Goal: Use online tool/utility: Utilize a website feature to perform a specific function

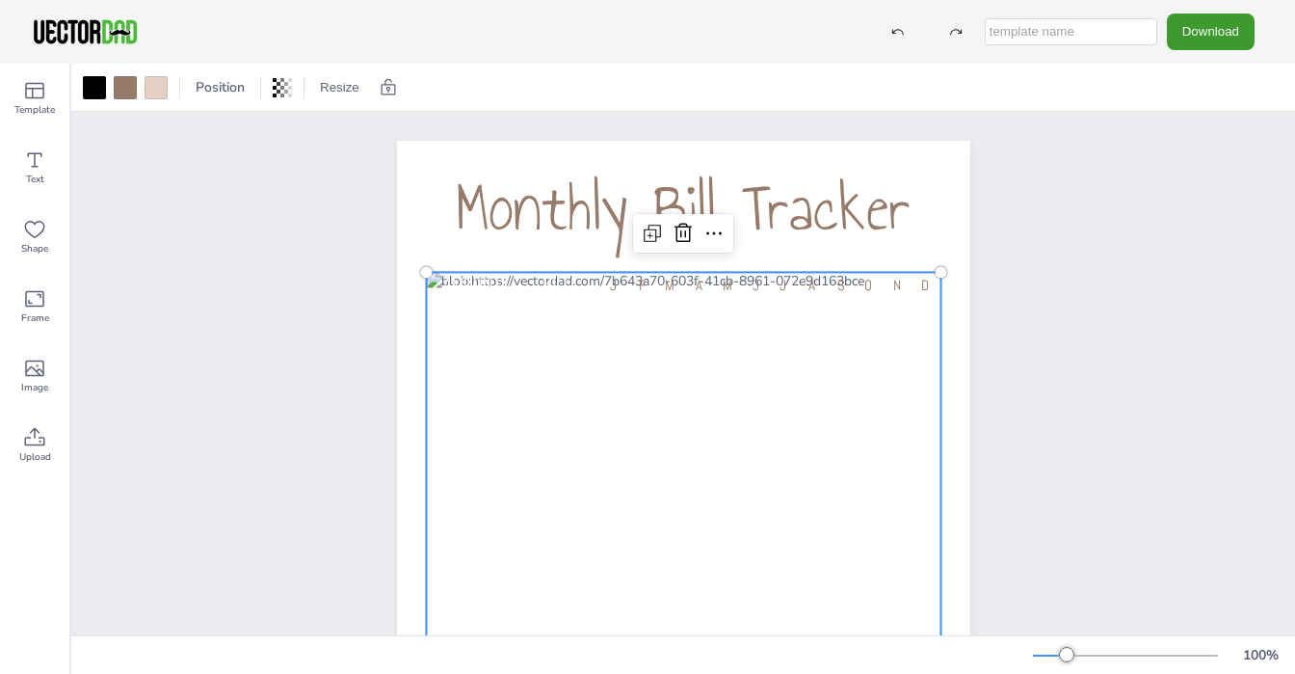
click at [605, 312] on div at bounding box center [683, 599] width 515 height 655
click at [604, 337] on div at bounding box center [683, 599] width 515 height 655
click at [473, 333] on div at bounding box center [683, 599] width 515 height 655
click at [623, 296] on div at bounding box center [683, 599] width 515 height 655
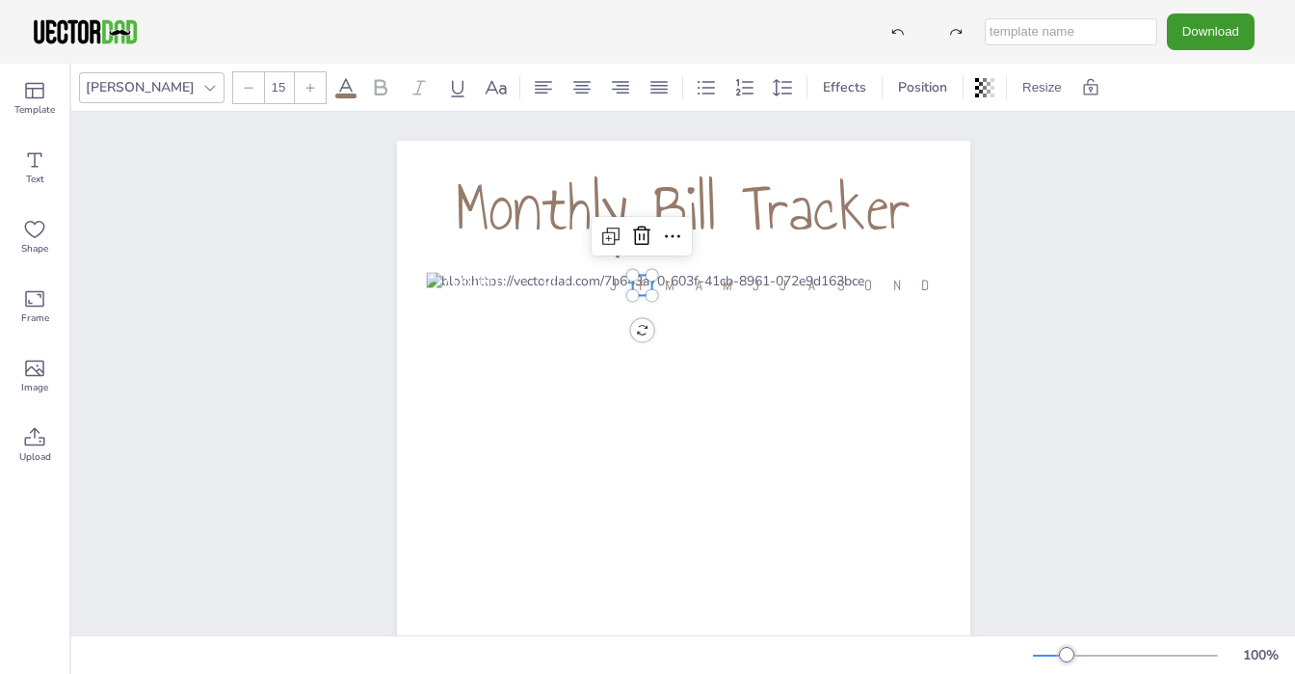
click at [630, 289] on div "Monthly Bill Tracker AMOUNT [PERSON_NAME] J F M A M J J A S O N D" at bounding box center [683, 547] width 573 height 812
type input "15"
click at [613, 284] on div "Monthly Bill Tracker AMOUNT [PERSON_NAME] J F M A M J J A S O N D" at bounding box center [683, 547] width 573 height 812
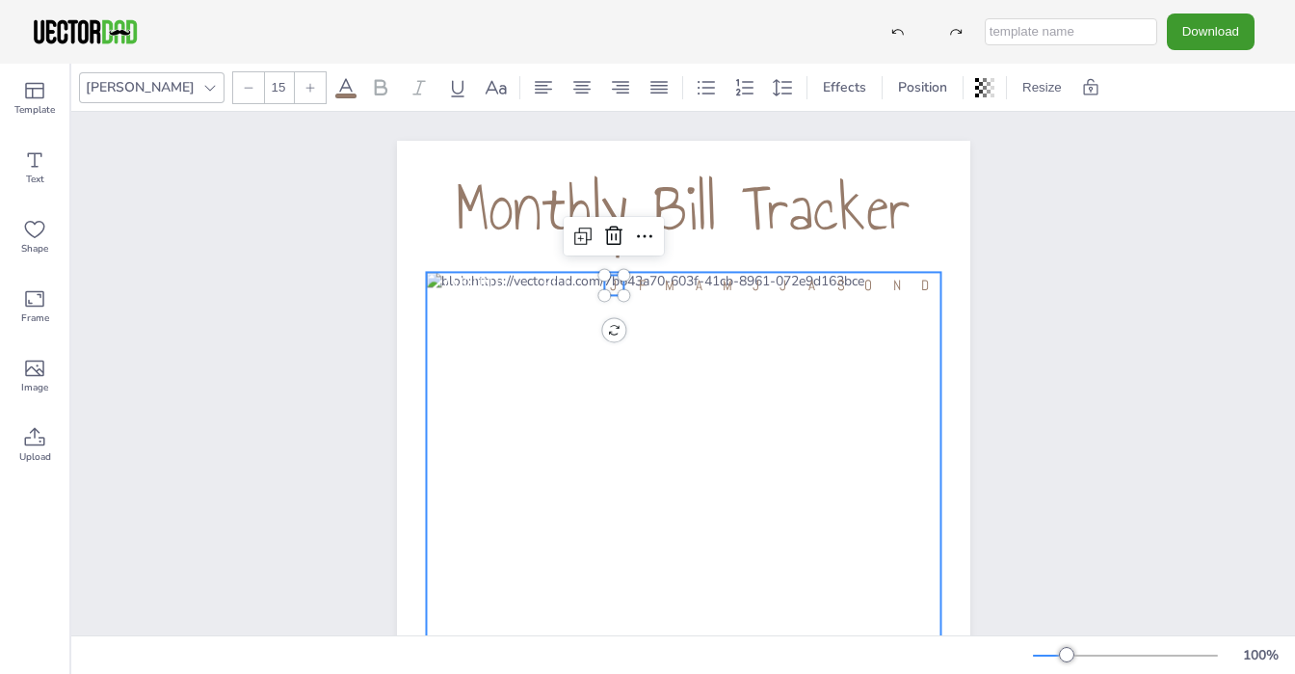
click at [555, 341] on div at bounding box center [683, 599] width 515 height 655
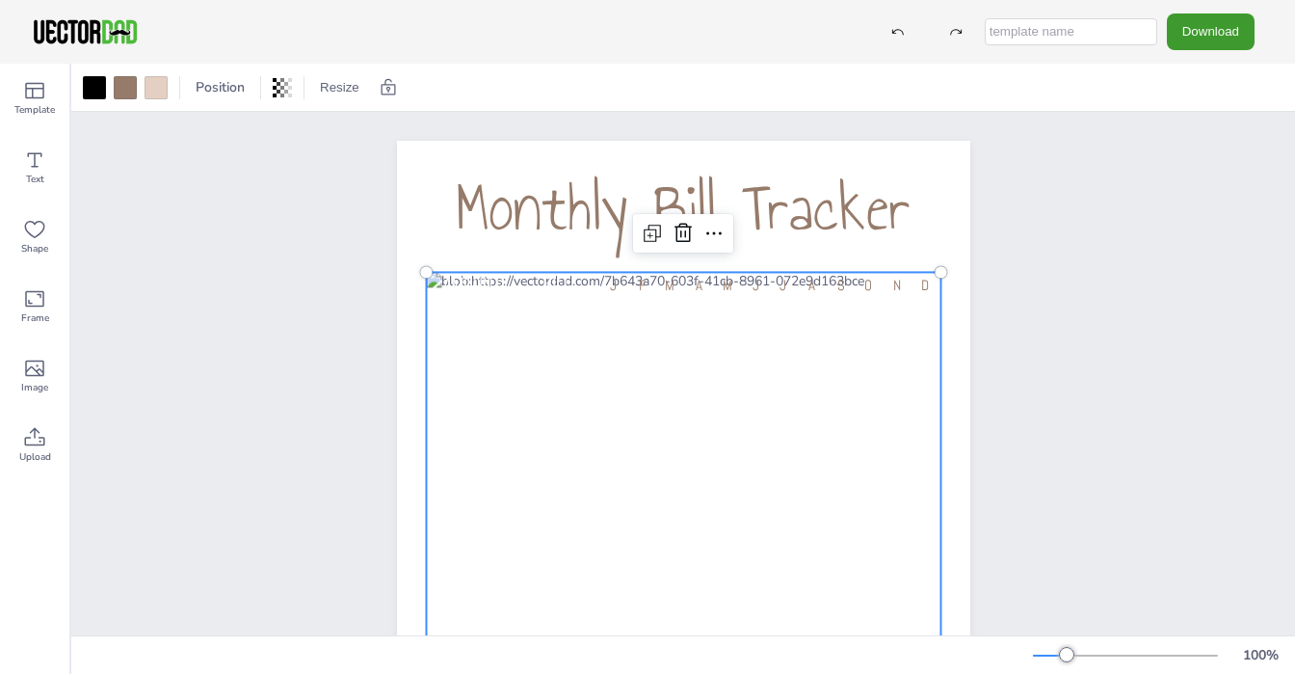
click at [555, 333] on div at bounding box center [683, 599] width 515 height 655
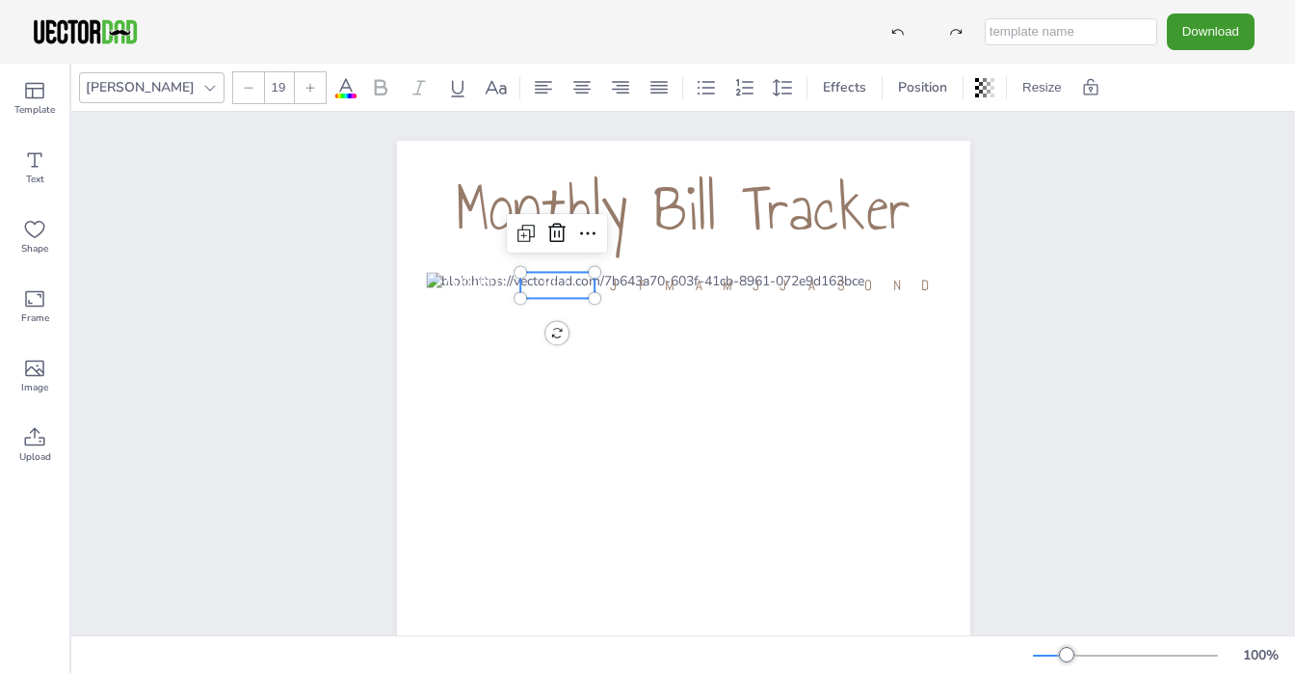
click at [558, 286] on span "BILL" at bounding box center [557, 284] width 29 height 24
click at [551, 223] on icon at bounding box center [557, 233] width 23 height 23
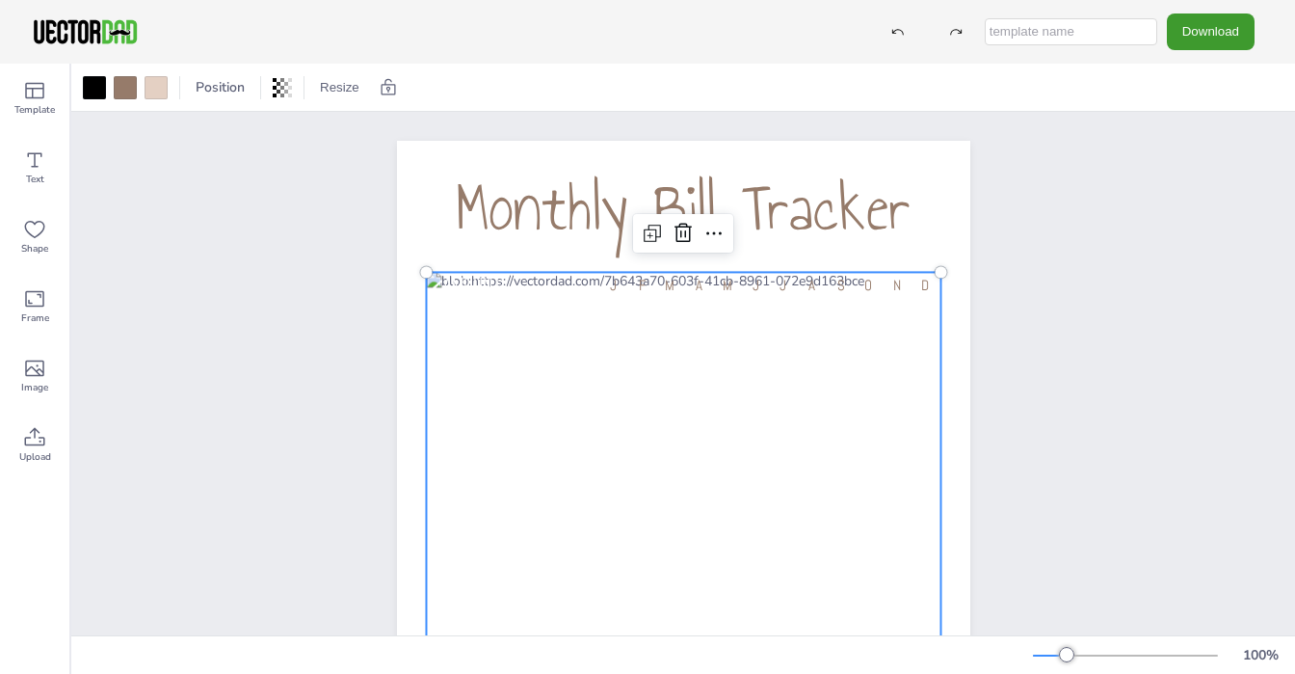
click at [531, 286] on div at bounding box center [683, 599] width 515 height 655
